Goal: Information Seeking & Learning: Compare options

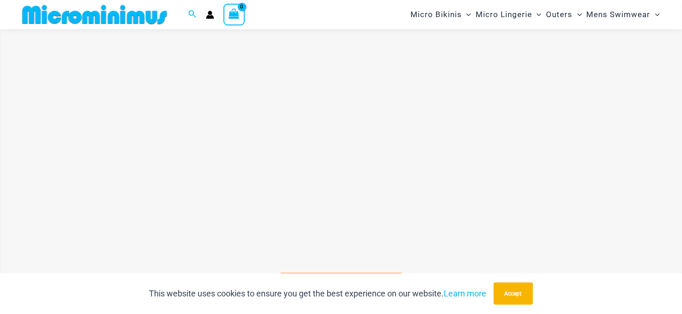
scroll to position [315, 0]
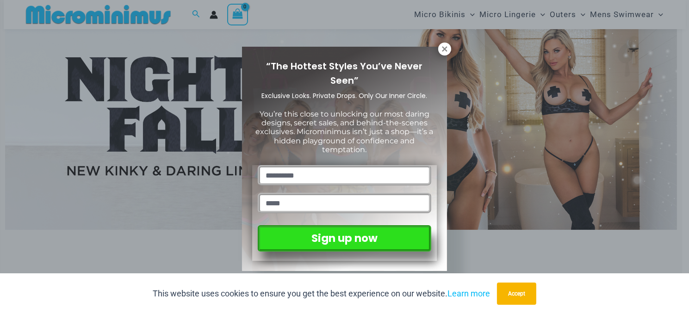
drag, startPoint x: 445, startPoint y: 47, endPoint x: 453, endPoint y: 49, distance: 8.1
click at [445, 47] on icon at bounding box center [445, 49] width 8 height 8
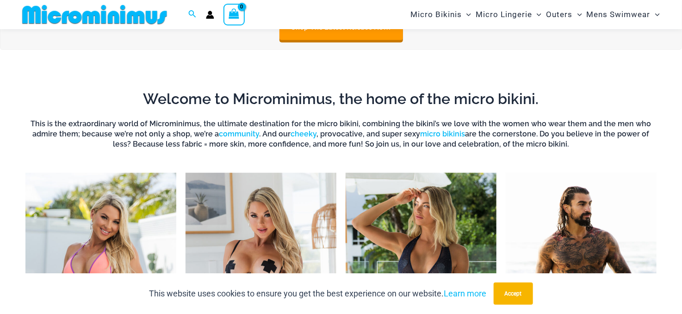
scroll to position [685, 0]
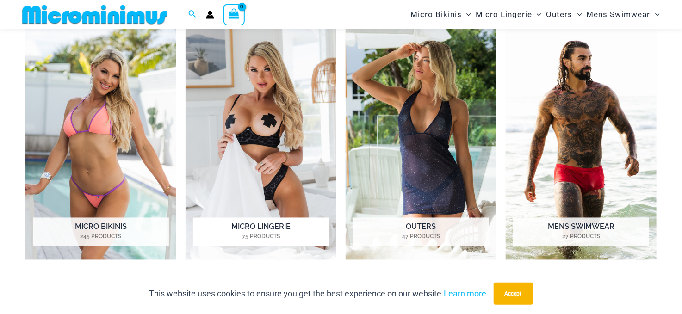
click at [249, 94] on img "Visit product category Micro Lingerie" at bounding box center [261, 143] width 151 height 233
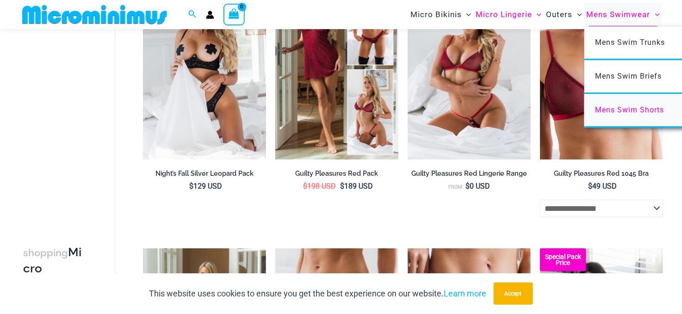
scroll to position [174, 0]
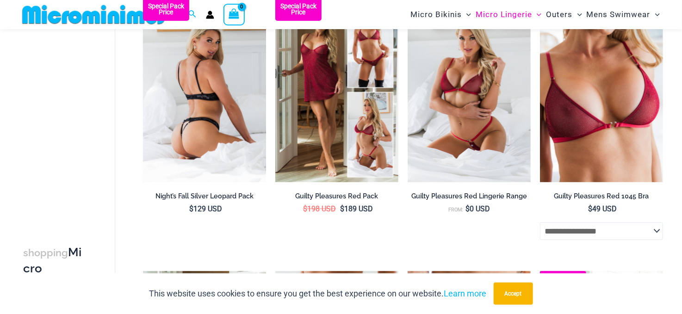
click at [232, 82] on img at bounding box center [204, 90] width 123 height 185
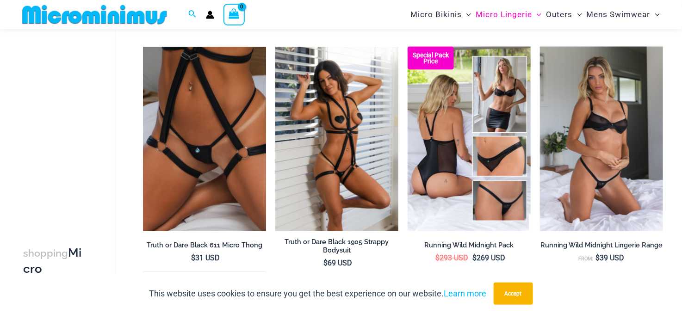
scroll to position [686, 0]
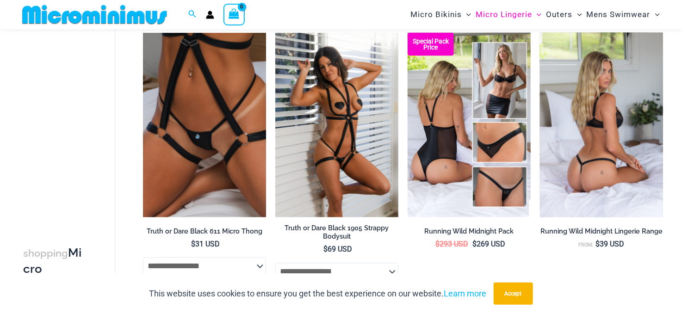
click at [611, 100] on img at bounding box center [601, 125] width 123 height 185
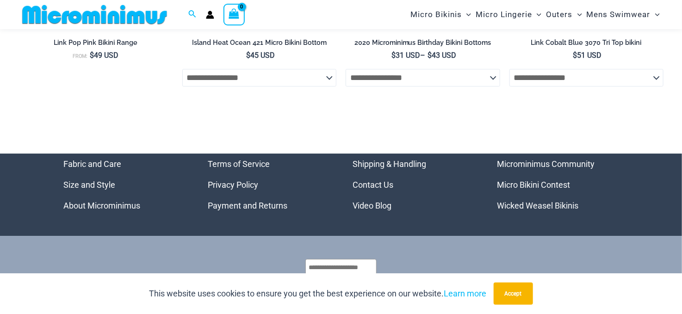
scroll to position [3011, 0]
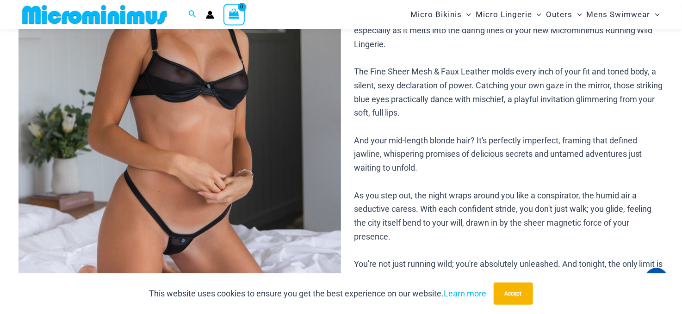
scroll to position [130, 0]
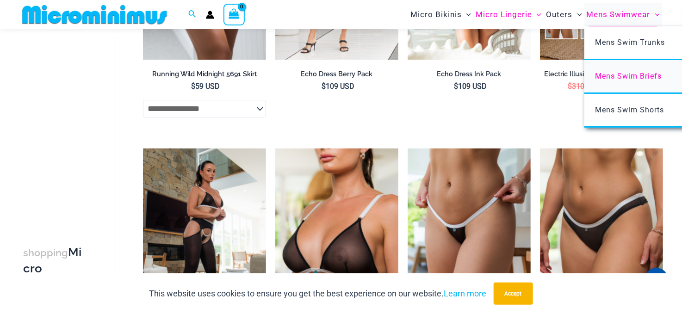
scroll to position [1447, 0]
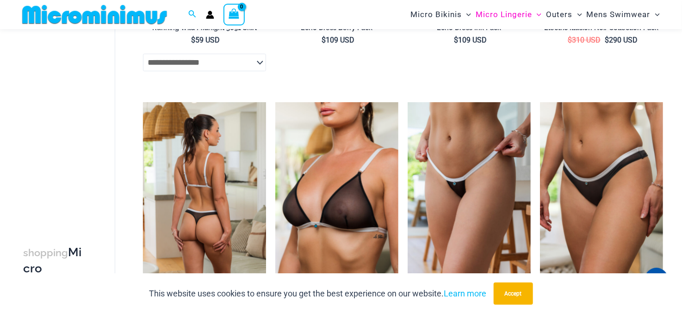
click at [209, 130] on img at bounding box center [204, 194] width 123 height 185
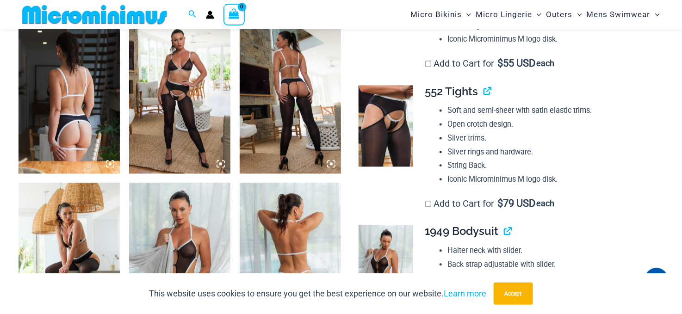
scroll to position [910, 0]
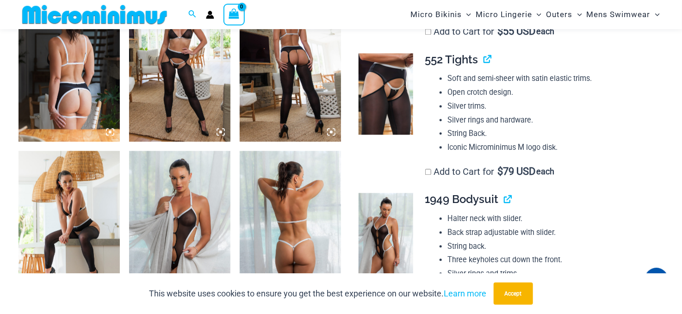
click at [133, 97] on img at bounding box center [179, 66] width 101 height 152
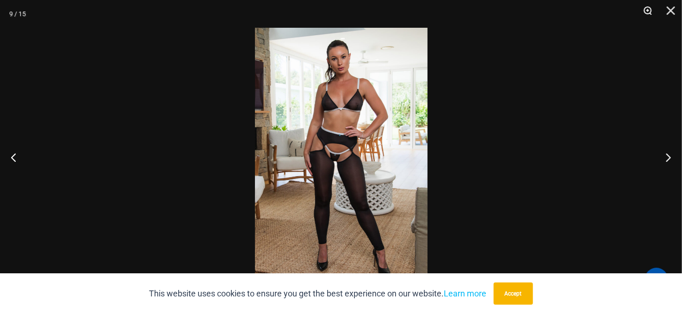
click at [650, 7] on button "Zoom" at bounding box center [644, 14] width 23 height 28
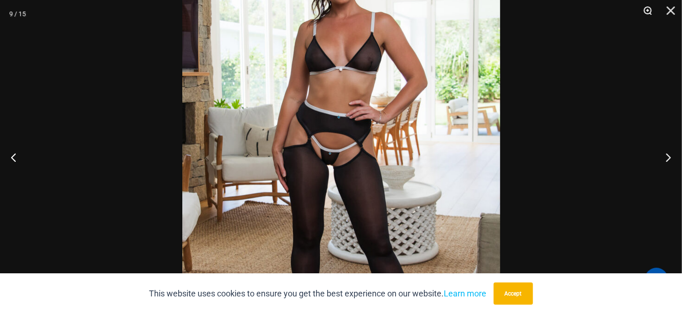
click at [649, 7] on button "Zoom" at bounding box center [644, 14] width 23 height 28
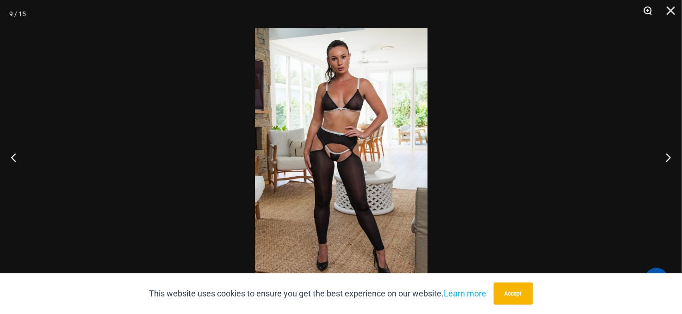
click at [649, 7] on button "Zoom" at bounding box center [644, 14] width 23 height 28
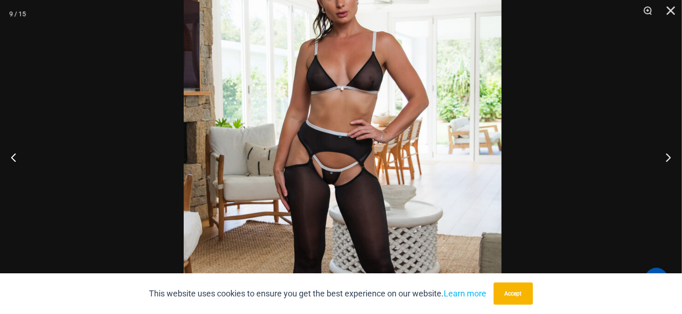
click at [406, 47] on img at bounding box center [343, 176] width 318 height 477
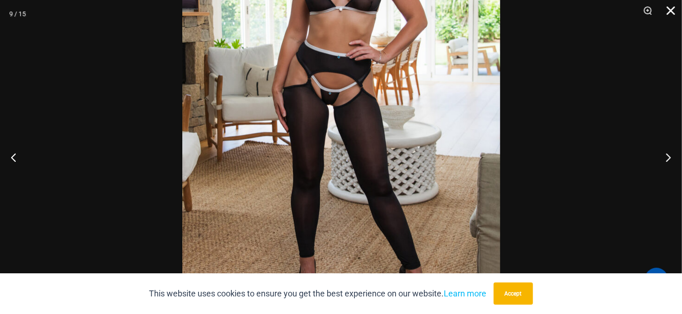
click at [672, 11] on button "Close" at bounding box center [667, 14] width 23 height 28
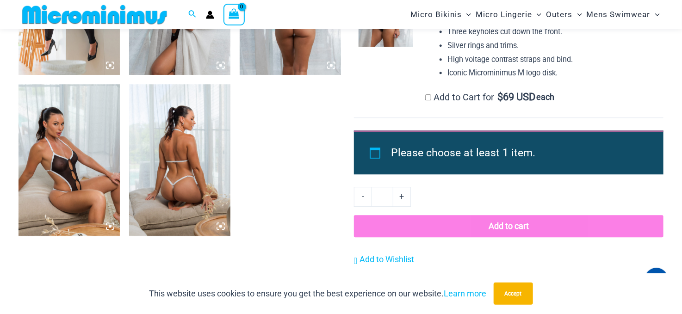
scroll to position [1142, 0]
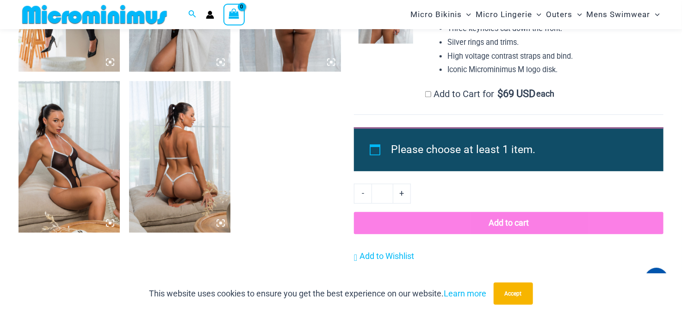
click at [191, 149] on img at bounding box center [179, 157] width 101 height 152
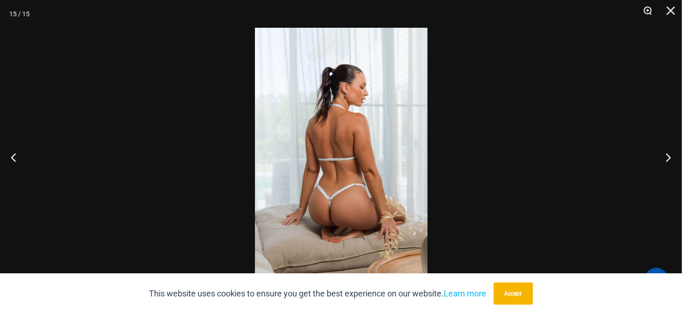
click at [651, 11] on button "Zoom" at bounding box center [644, 14] width 23 height 28
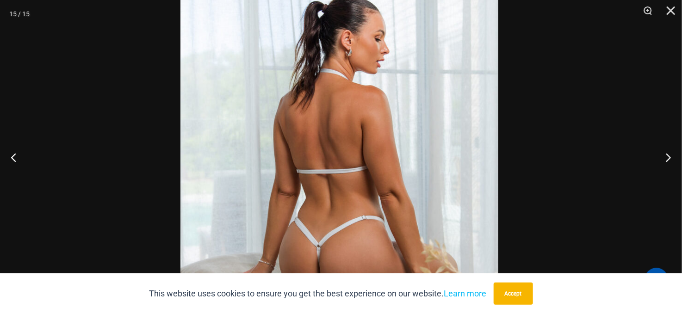
click at [397, 146] on img at bounding box center [339, 167] width 318 height 477
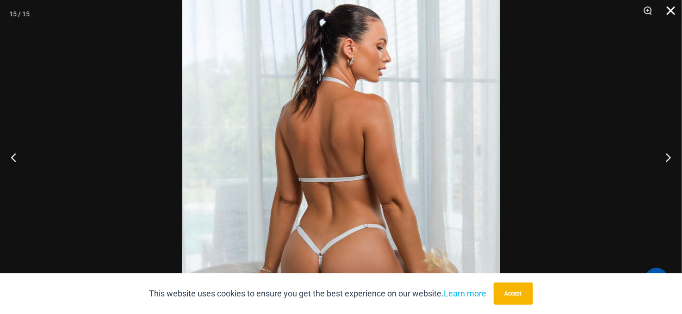
click at [677, 15] on button "Close" at bounding box center [667, 14] width 23 height 28
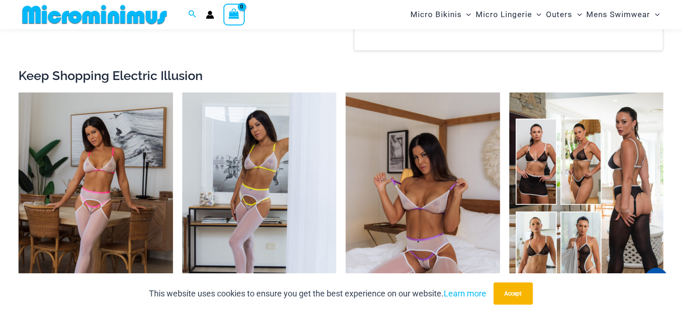
scroll to position [1697, 0]
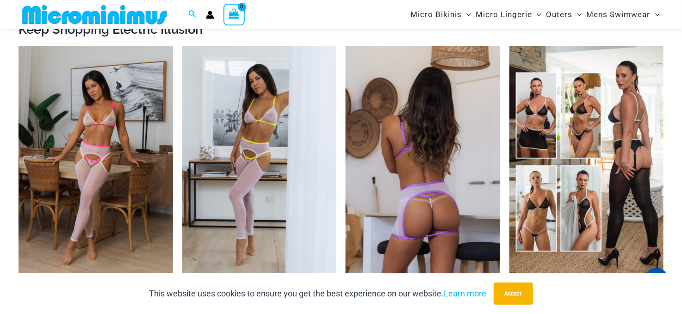
click at [403, 115] on img at bounding box center [423, 161] width 155 height 231
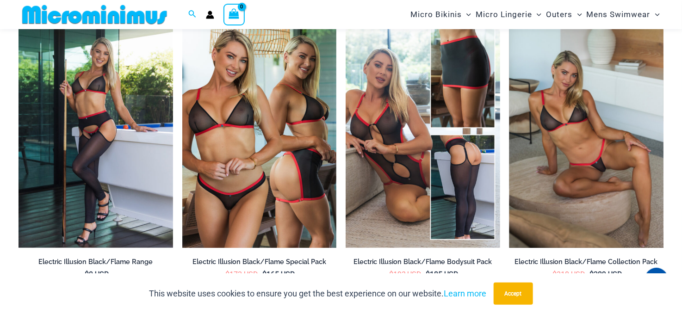
scroll to position [2021, 0]
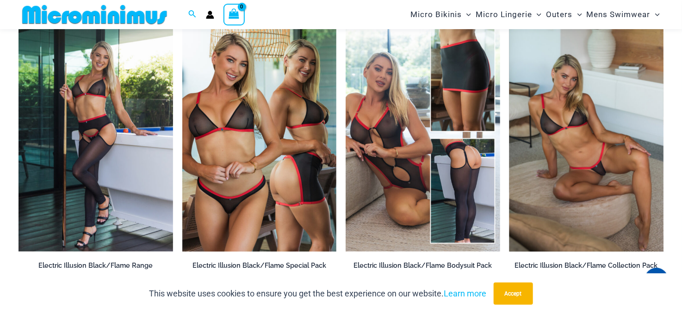
click at [600, 121] on img at bounding box center [586, 135] width 155 height 231
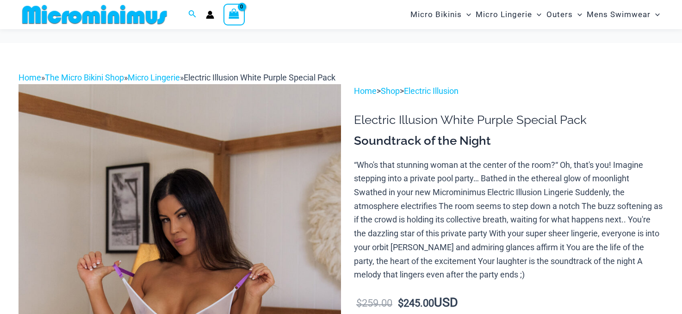
scroll to position [509, 0]
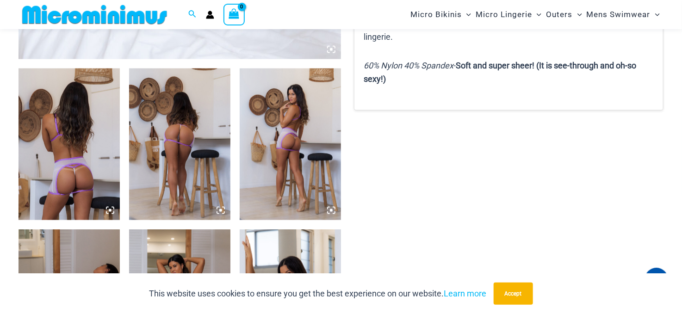
click at [169, 151] on img at bounding box center [179, 144] width 101 height 152
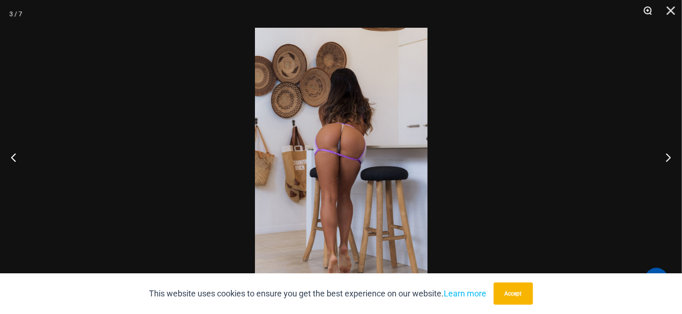
click at [643, 7] on button "Zoom" at bounding box center [644, 14] width 23 height 28
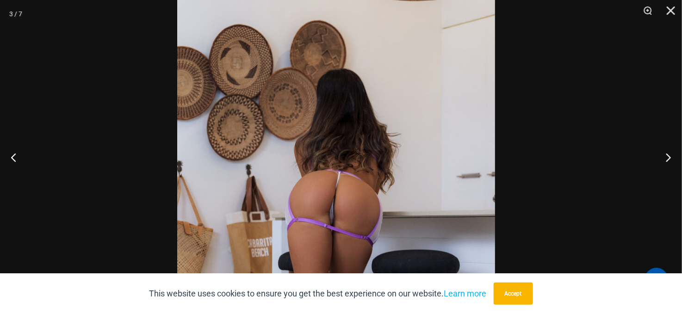
click at [419, 220] on img at bounding box center [336, 232] width 318 height 477
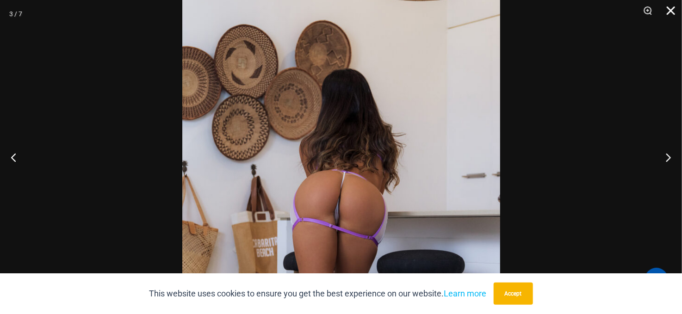
click at [668, 14] on button "Close" at bounding box center [667, 14] width 23 height 28
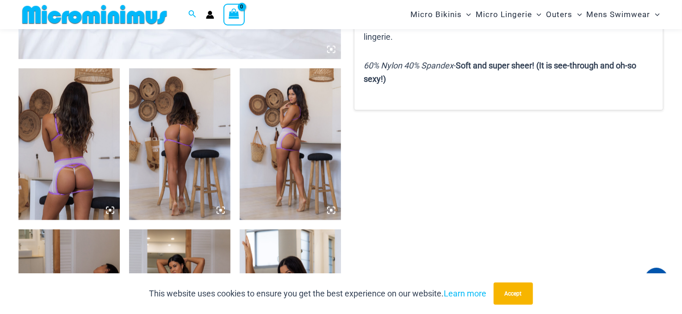
click at [290, 150] on img at bounding box center [290, 144] width 101 height 152
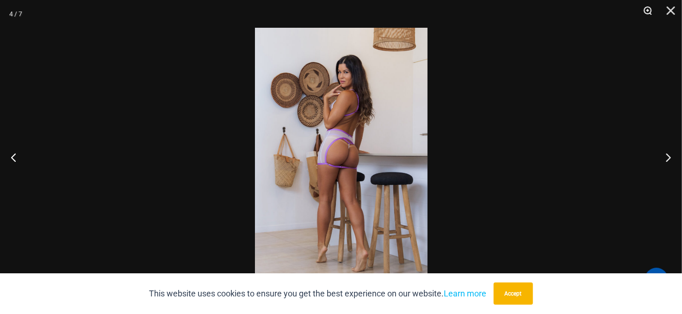
click at [648, 1] on button "Zoom" at bounding box center [644, 14] width 23 height 28
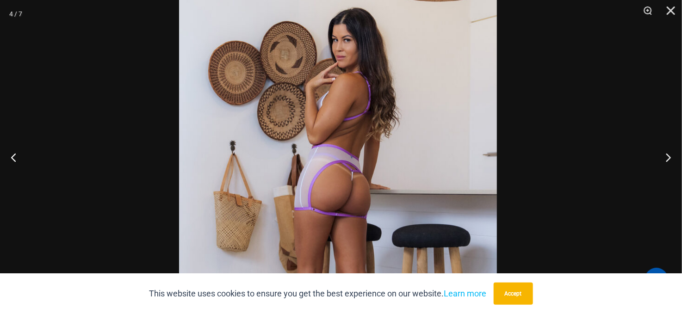
click at [424, 93] on img at bounding box center [338, 196] width 318 height 477
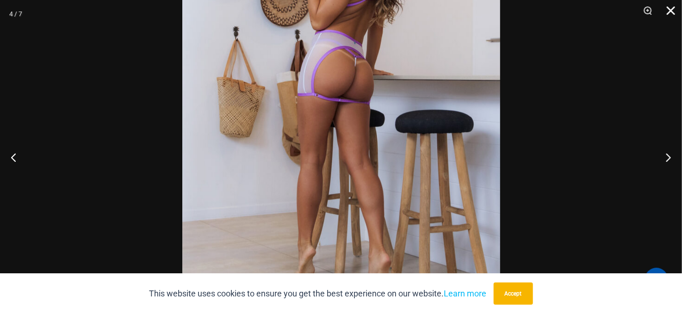
click at [667, 12] on button "Close" at bounding box center [667, 14] width 23 height 28
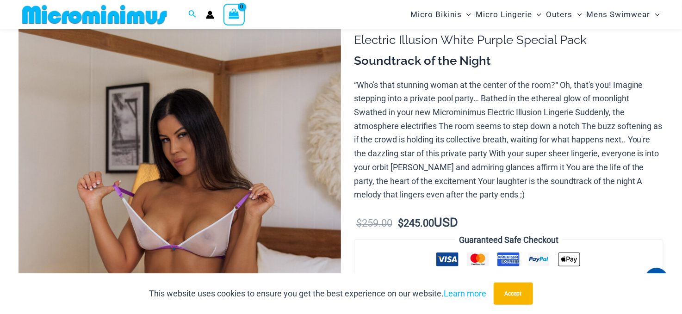
scroll to position [0, 0]
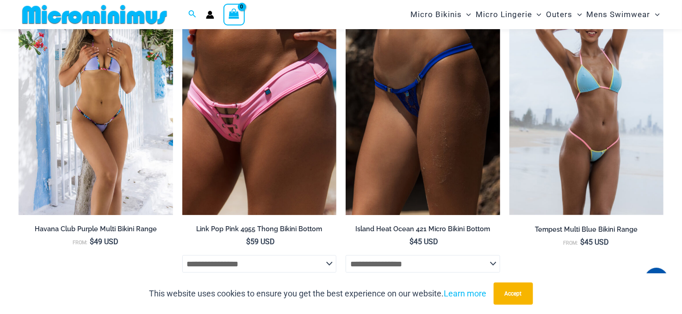
scroll to position [2083, 0]
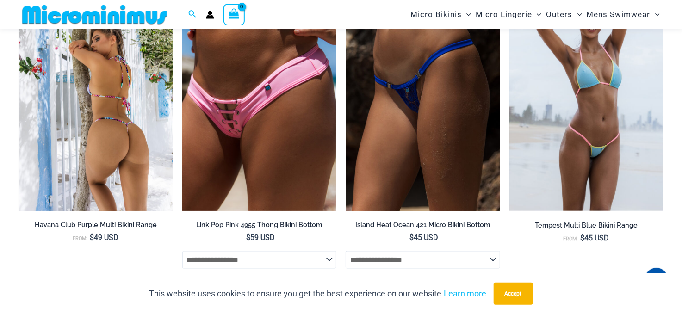
click at [145, 77] on img at bounding box center [96, 94] width 155 height 231
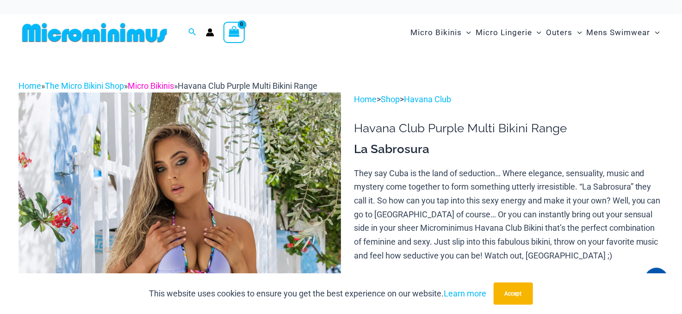
click at [151, 86] on link "Micro Bikinis" at bounding box center [151, 86] width 46 height 10
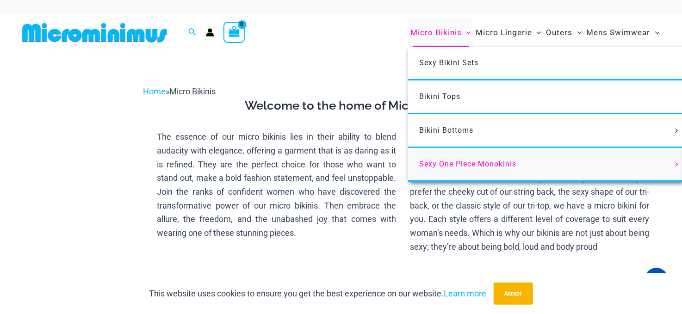
click at [453, 160] on span "Sexy One Piece Monokinis" at bounding box center [467, 164] width 97 height 9
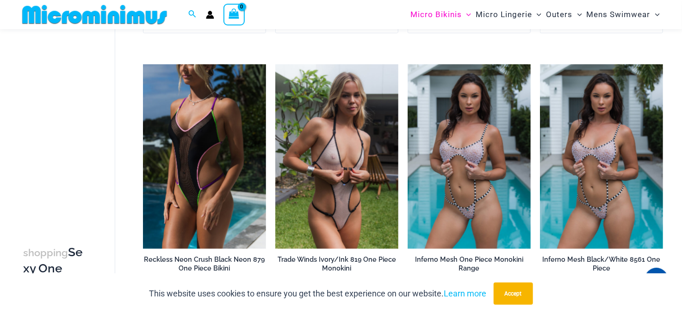
scroll to position [269, 0]
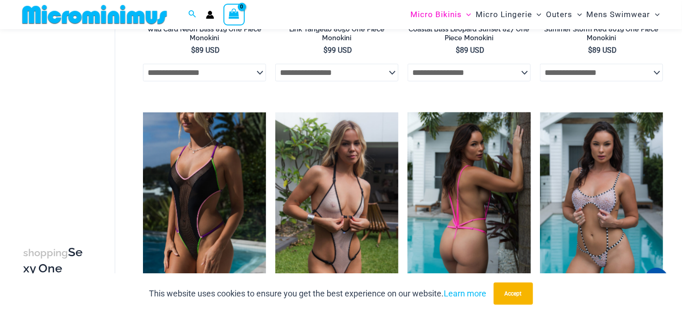
click at [485, 170] on img at bounding box center [469, 204] width 123 height 185
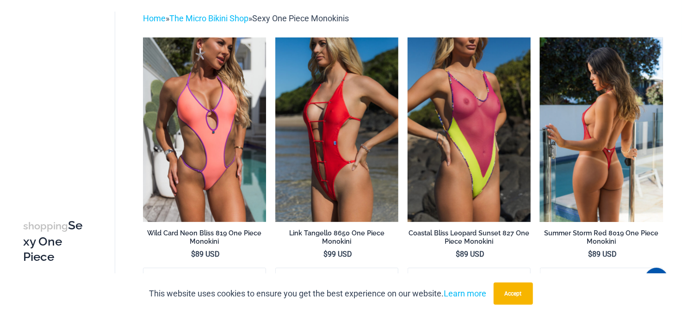
scroll to position [0, 0]
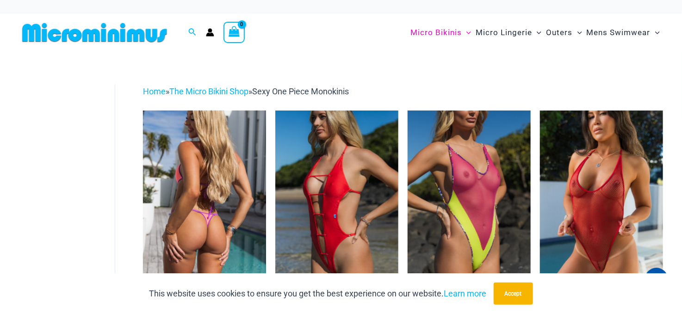
click at [200, 155] on img at bounding box center [204, 203] width 123 height 185
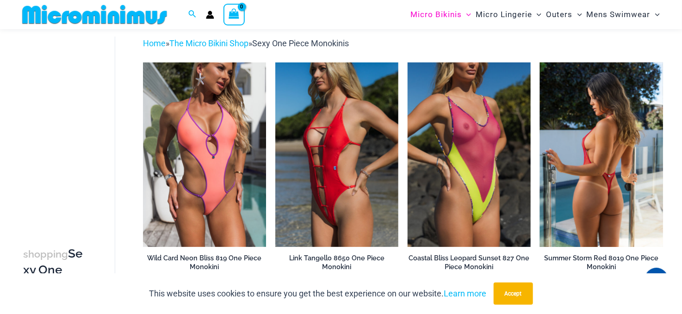
scroll to position [39, 0]
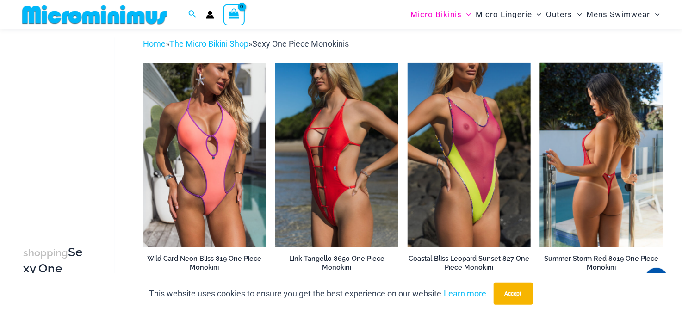
click at [596, 150] on img at bounding box center [601, 155] width 123 height 185
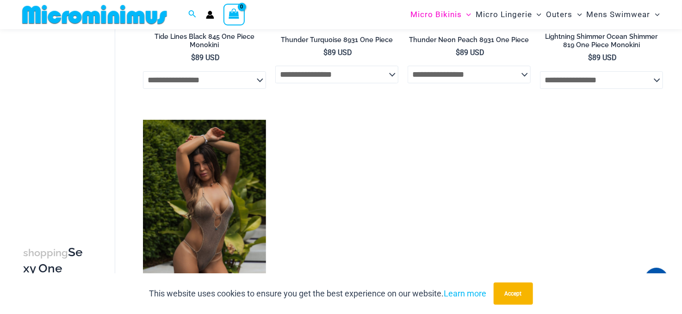
scroll to position [1428, 0]
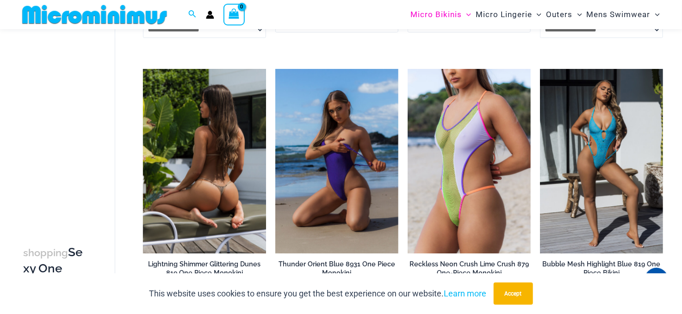
click at [179, 166] on img at bounding box center [204, 161] width 123 height 185
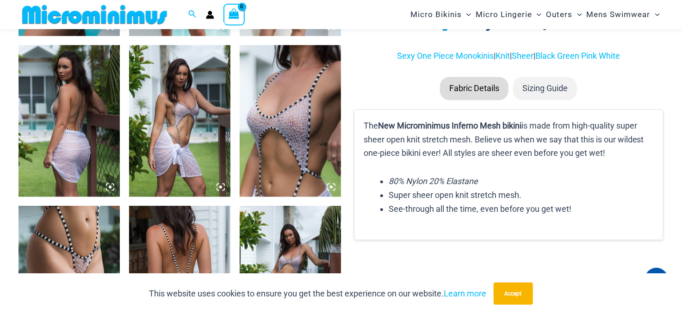
scroll to position [923, 0]
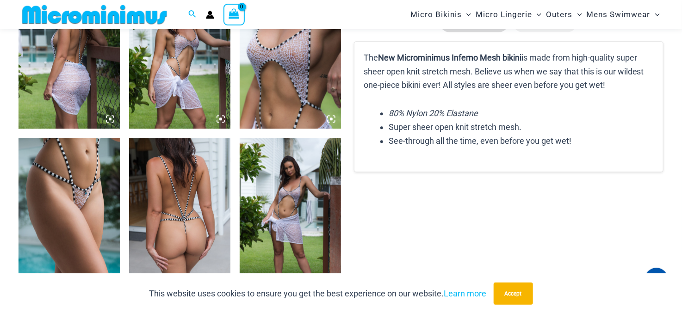
click at [179, 70] on img at bounding box center [179, 53] width 101 height 152
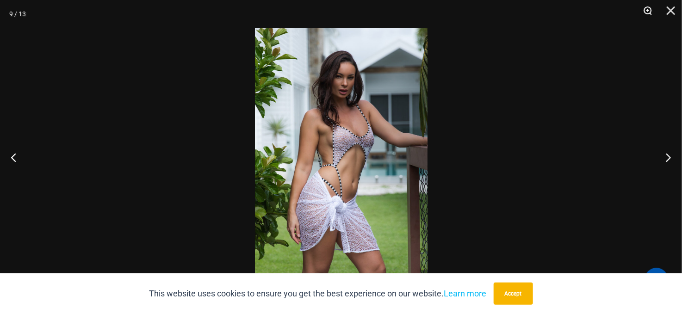
click at [651, 9] on button "Zoom" at bounding box center [644, 14] width 23 height 28
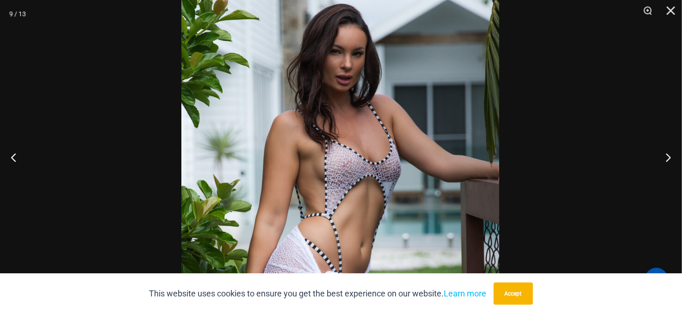
click at [405, 143] on img at bounding box center [340, 200] width 318 height 477
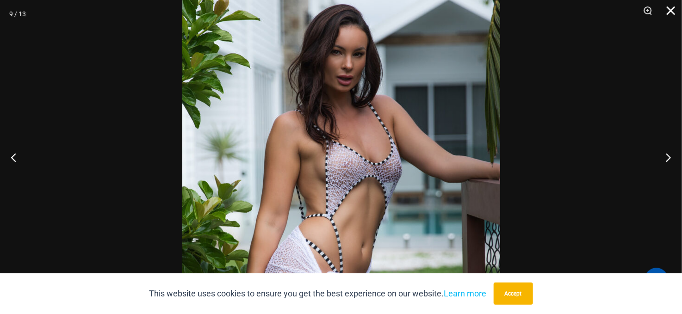
click at [668, 11] on button "Close" at bounding box center [667, 14] width 23 height 28
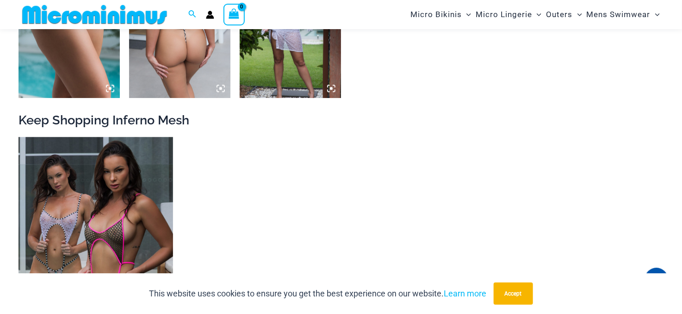
scroll to position [1201, 0]
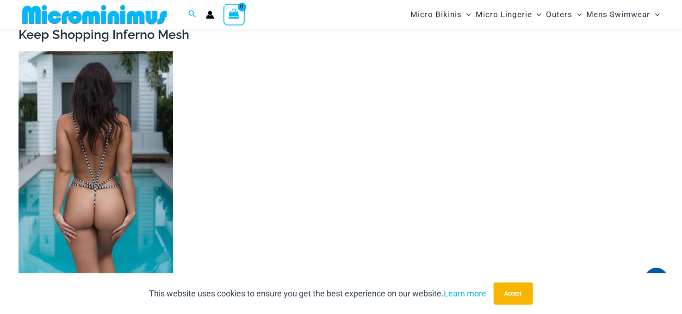
click at [104, 138] on img at bounding box center [96, 166] width 155 height 231
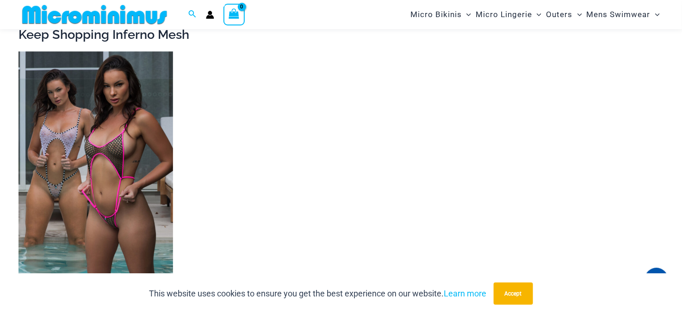
scroll to position [1190, 0]
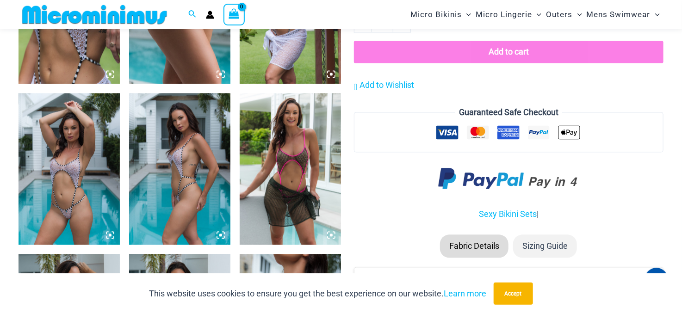
scroll to position [831, 0]
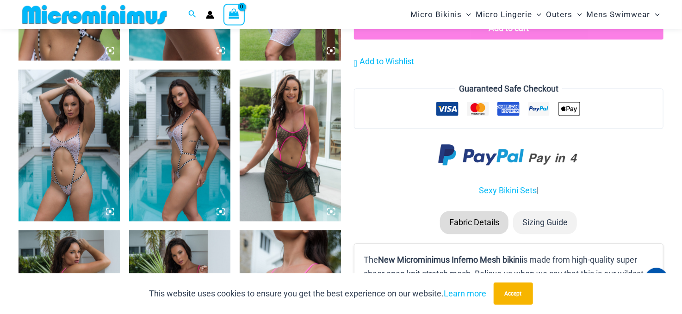
click at [79, 153] on img at bounding box center [69, 145] width 101 height 152
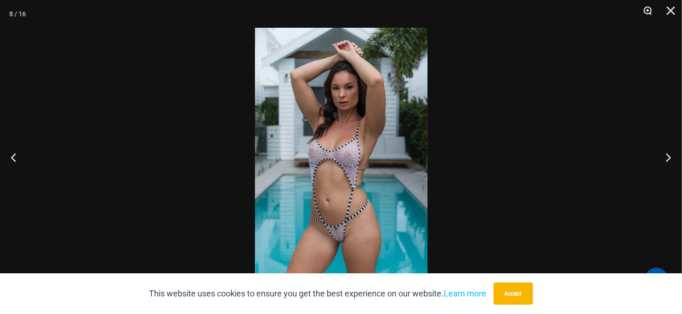
click at [653, 11] on button "Zoom" at bounding box center [644, 14] width 23 height 28
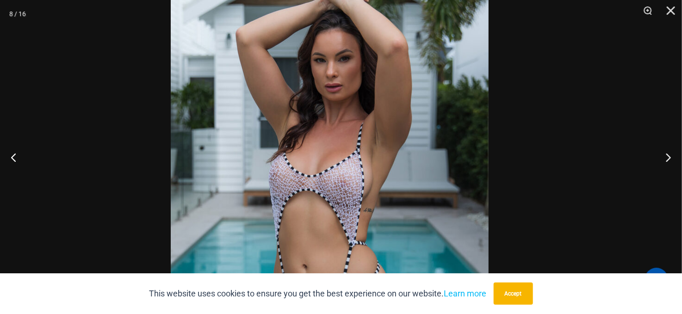
click at [359, 156] on img at bounding box center [330, 187] width 318 height 477
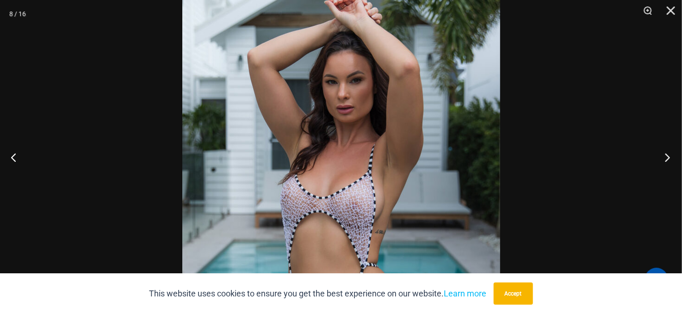
click at [669, 158] on button "Next" at bounding box center [664, 157] width 35 height 46
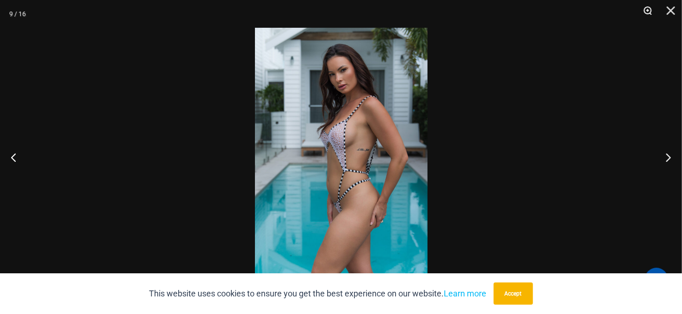
click at [649, 8] on button "Zoom" at bounding box center [644, 14] width 23 height 28
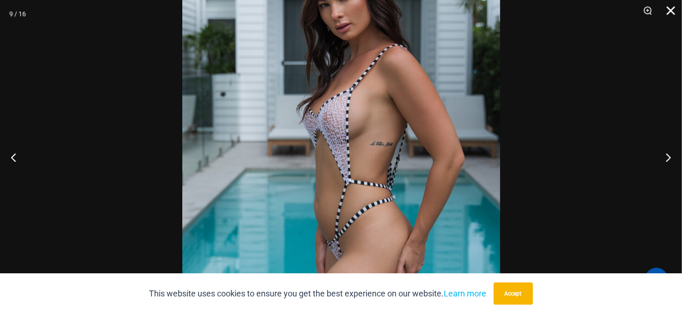
click at [671, 6] on button "Close" at bounding box center [667, 14] width 23 height 28
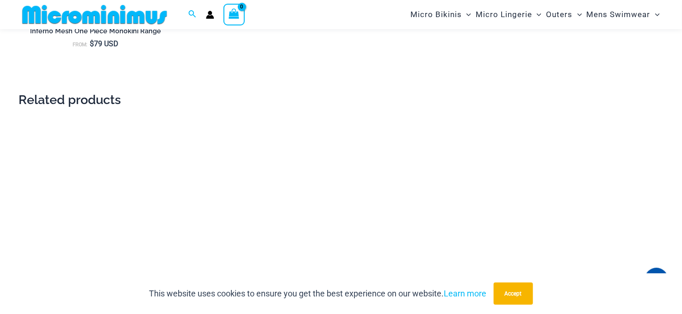
scroll to position [1664, 0]
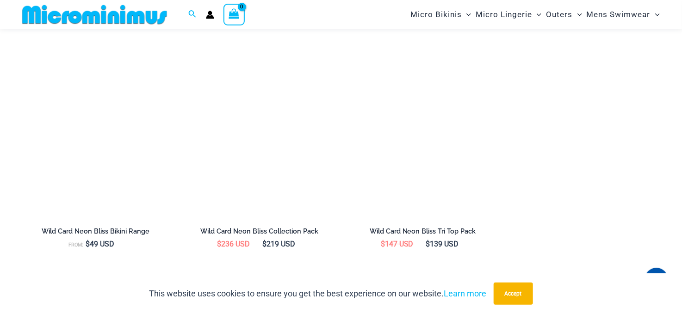
scroll to position [1284, 0]
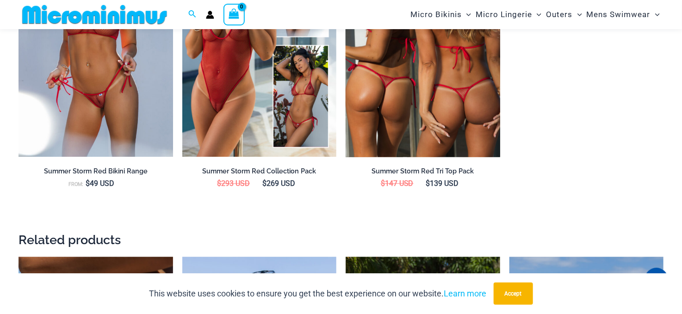
scroll to position [868, 0]
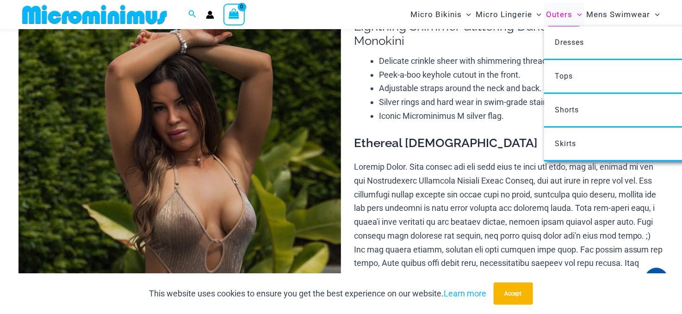
scroll to position [89, 0]
